Goal: Obtain resource: Obtain resource

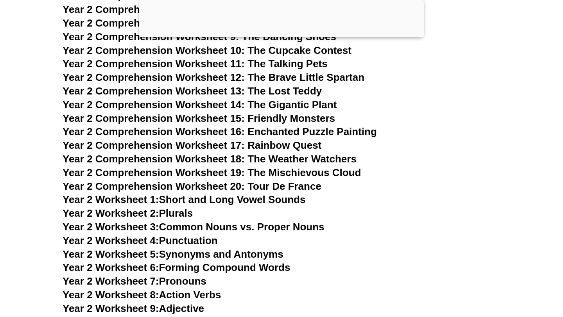
scroll to position [1506, 0]
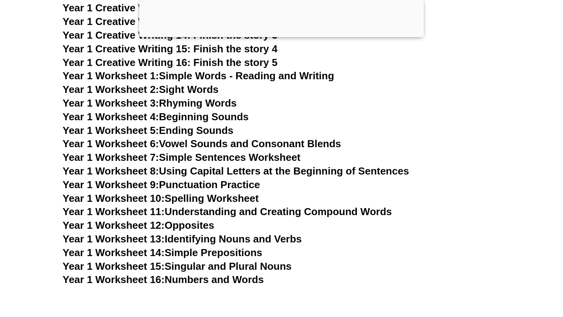
click at [215, 76] on link "Year 1 Worksheet 1: Simple Words - Reading and Writing" at bounding box center [199, 76] width 272 height 12
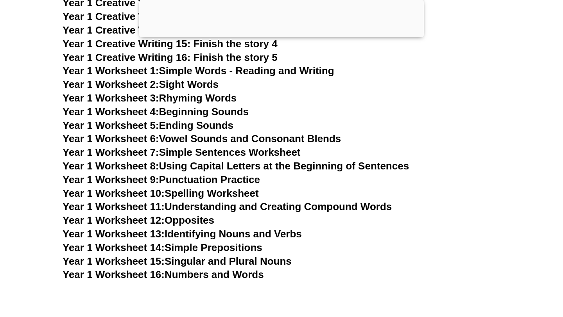
click at [180, 151] on link "Year 1 Worksheet 7: Simple Sentences Worksheet" at bounding box center [182, 153] width 238 height 12
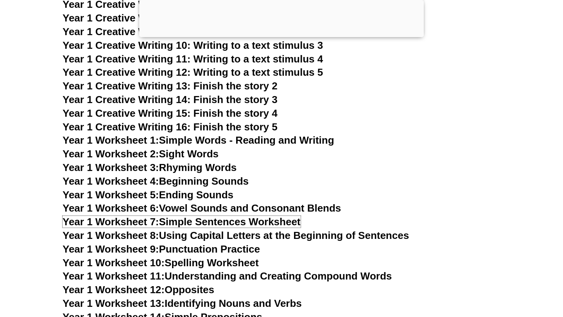
scroll to position [1438, 0]
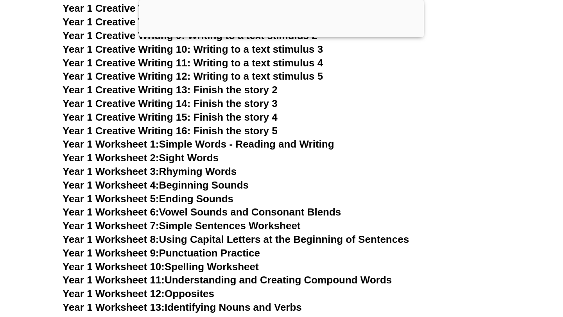
click at [178, 162] on link "Year 1 Worksheet 2: Sight Words" at bounding box center [141, 158] width 156 height 12
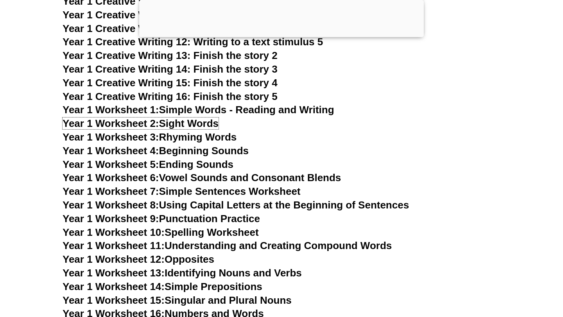
scroll to position [1475, 0]
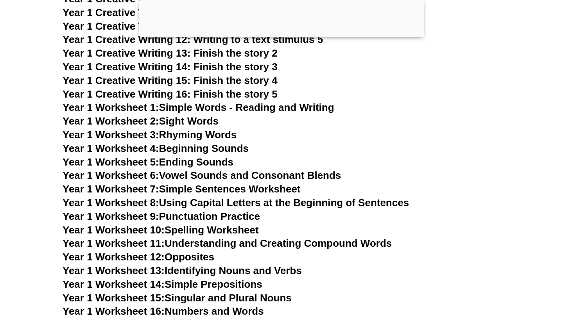
click at [204, 139] on link "Year 1 Worksheet 3: Rhyming Words" at bounding box center [150, 135] width 174 height 12
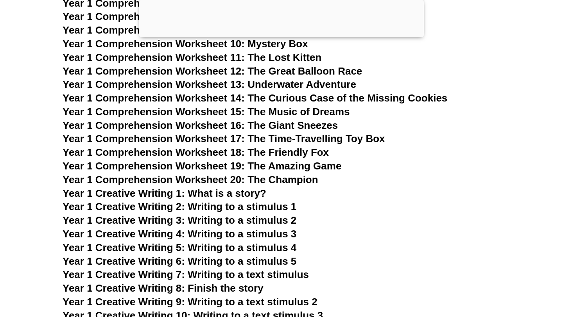
scroll to position [1267, 0]
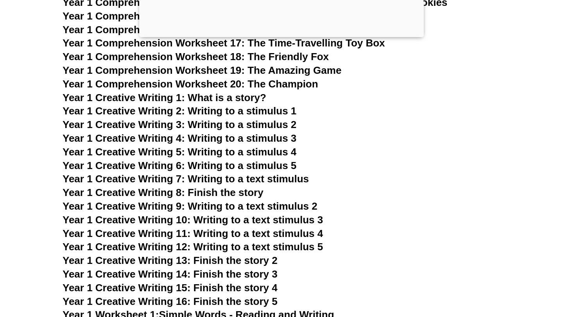
click at [218, 113] on span "Year 1 Creative Writing 2: Writing to a stimulus 1" at bounding box center [180, 111] width 234 height 12
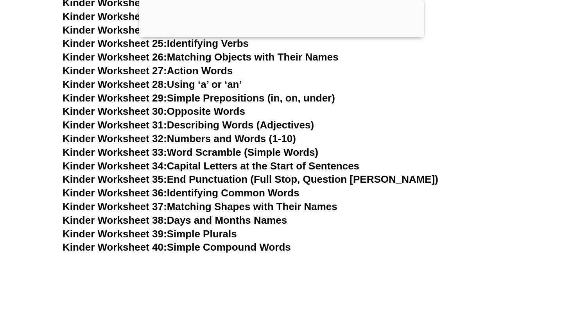
scroll to position [674, 0]
click at [208, 188] on link "Kinder Worksheet 36: Identifying Common Words" at bounding box center [181, 193] width 237 height 12
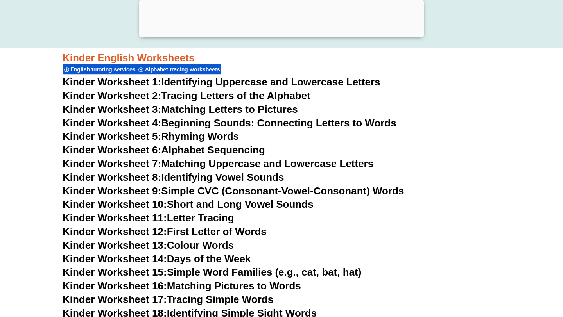
scroll to position [309, 0]
click at [212, 123] on link "Kinder Worksheet 4: Beginning Sounds: Connecting Letters to Words" at bounding box center [230, 123] width 334 height 12
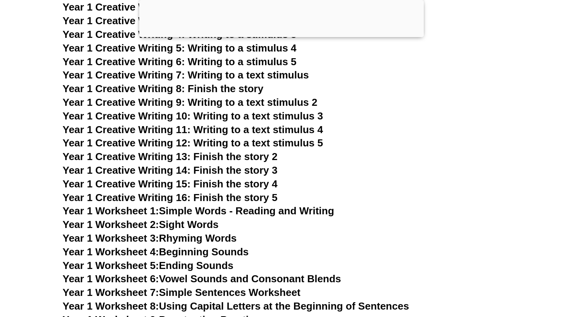
scroll to position [1360, 0]
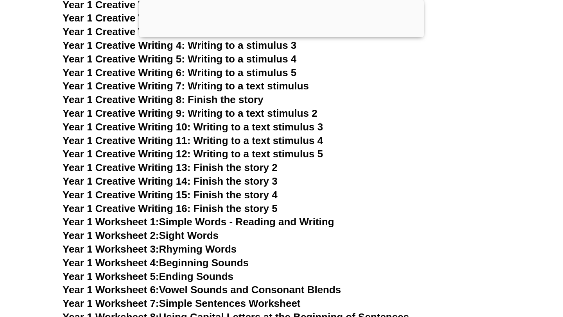
click at [218, 167] on span "Year 1 Creative Writing 13: Finish the story 2" at bounding box center [170, 168] width 215 height 12
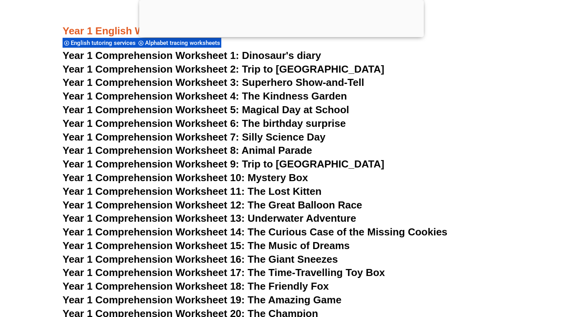
scroll to position [1029, 0]
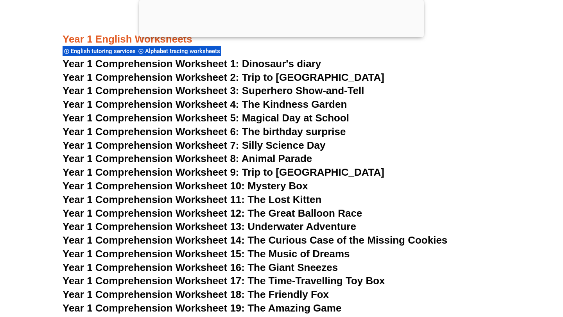
click at [206, 63] on span "Year 1 Comprehension Worksheet 1: Dinosaur's diary" at bounding box center [192, 64] width 258 height 12
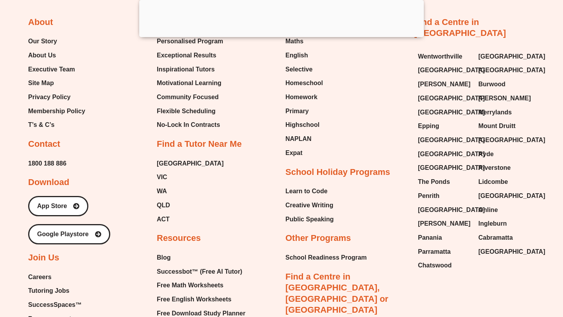
scroll to position [8199, 0]
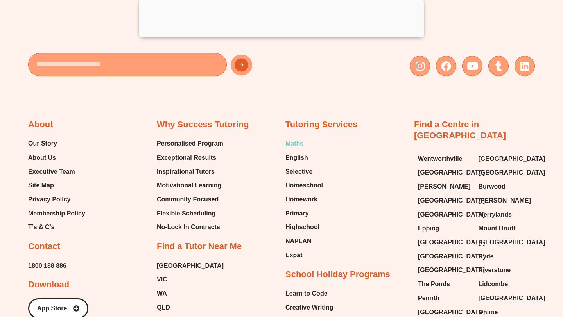
click at [299, 138] on span "Maths" at bounding box center [294, 144] width 18 height 12
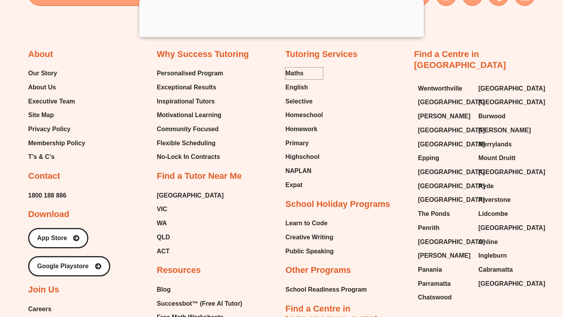
scroll to position [8454, 0]
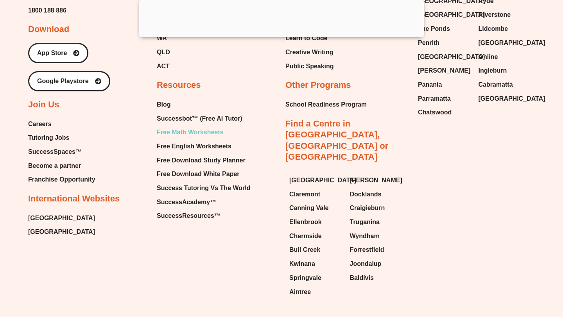
click at [189, 127] on span "Free Math Worksheets" at bounding box center [190, 133] width 66 height 12
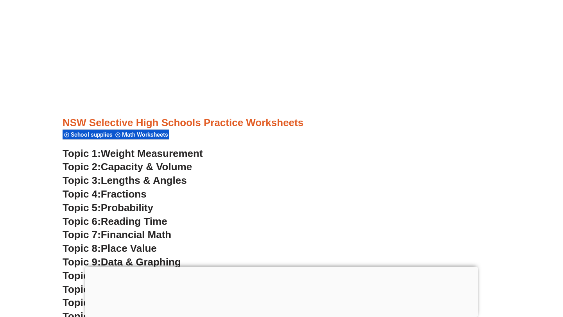
scroll to position [2300, 0]
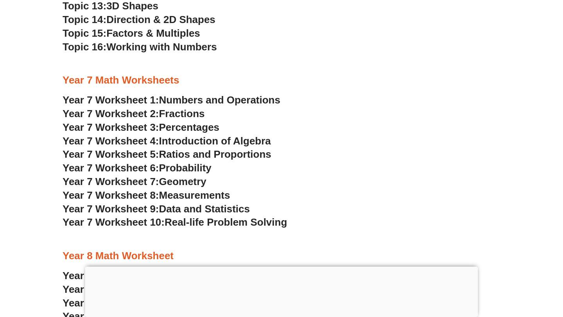
click at [190, 138] on span "Introduction of Algebra" at bounding box center [215, 141] width 112 height 12
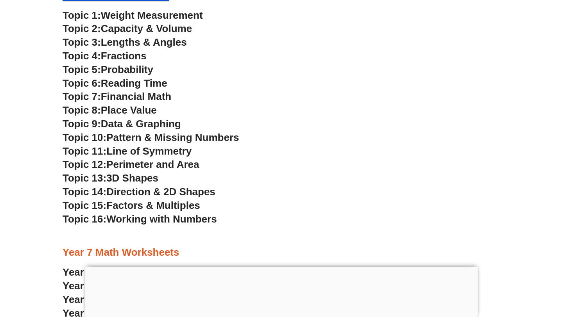
scroll to position [2141, 0]
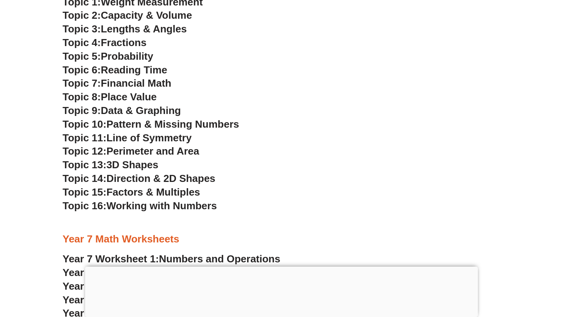
click at [142, 208] on span "Working with Numbers" at bounding box center [161, 206] width 110 height 12
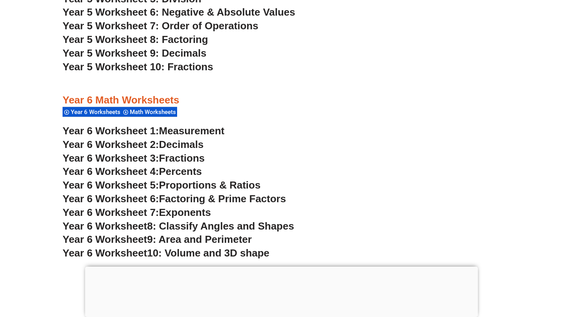
scroll to position [1754, 0]
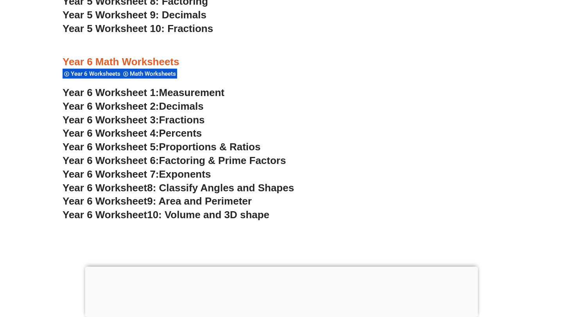
click at [172, 163] on span "Factoring & Prime Factors" at bounding box center [222, 161] width 127 height 12
